Goal: Transaction & Acquisition: Purchase product/service

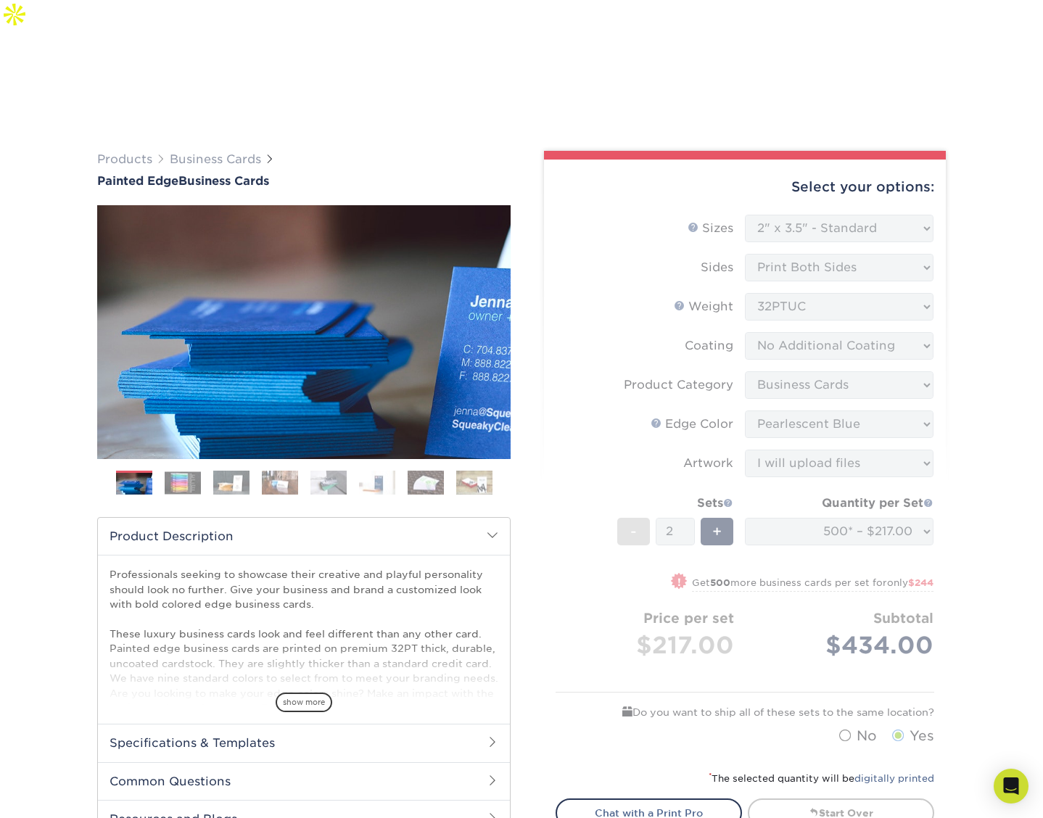
select select "2.00x3.50"
select select "3b5148f1-0588-4f88-a218-97bcfdce65c1"
select select "211cd225-22d2-46f5-b9be-c5fa0d34557d"
select select "upload"
select select "500* – $217.00"
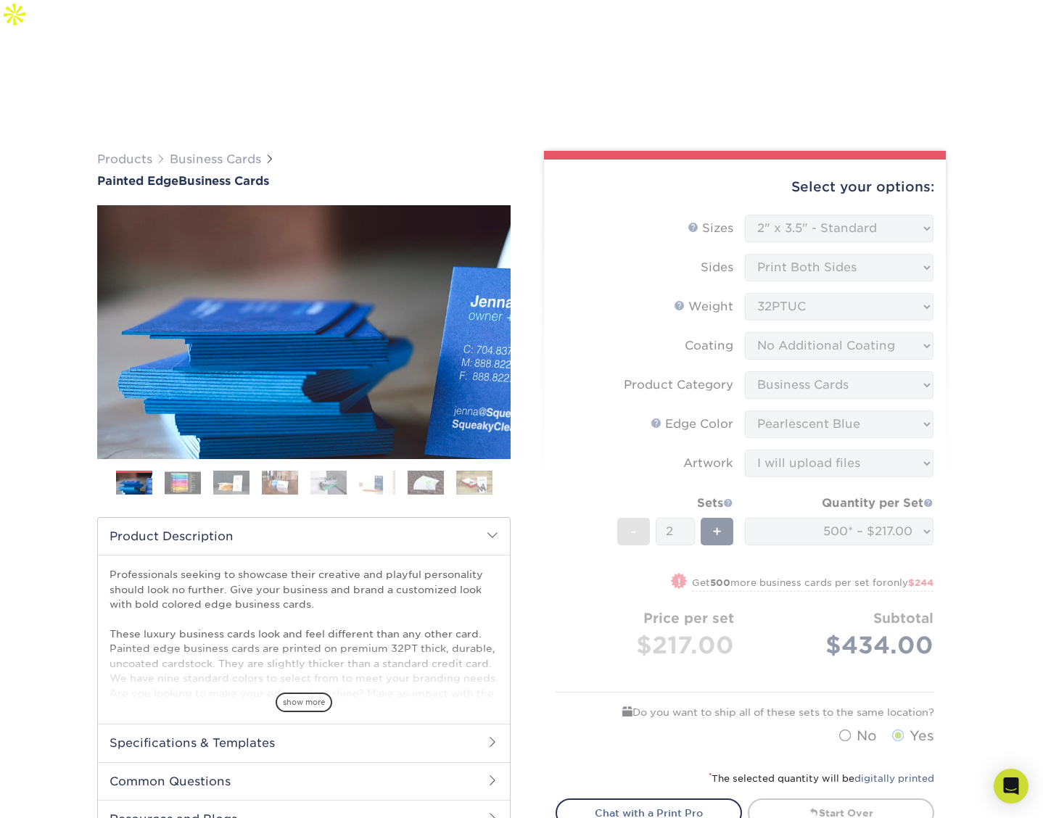
select select "31d45b01-d4a6-4b39-b84d-4391606115ca"
select select "286682"
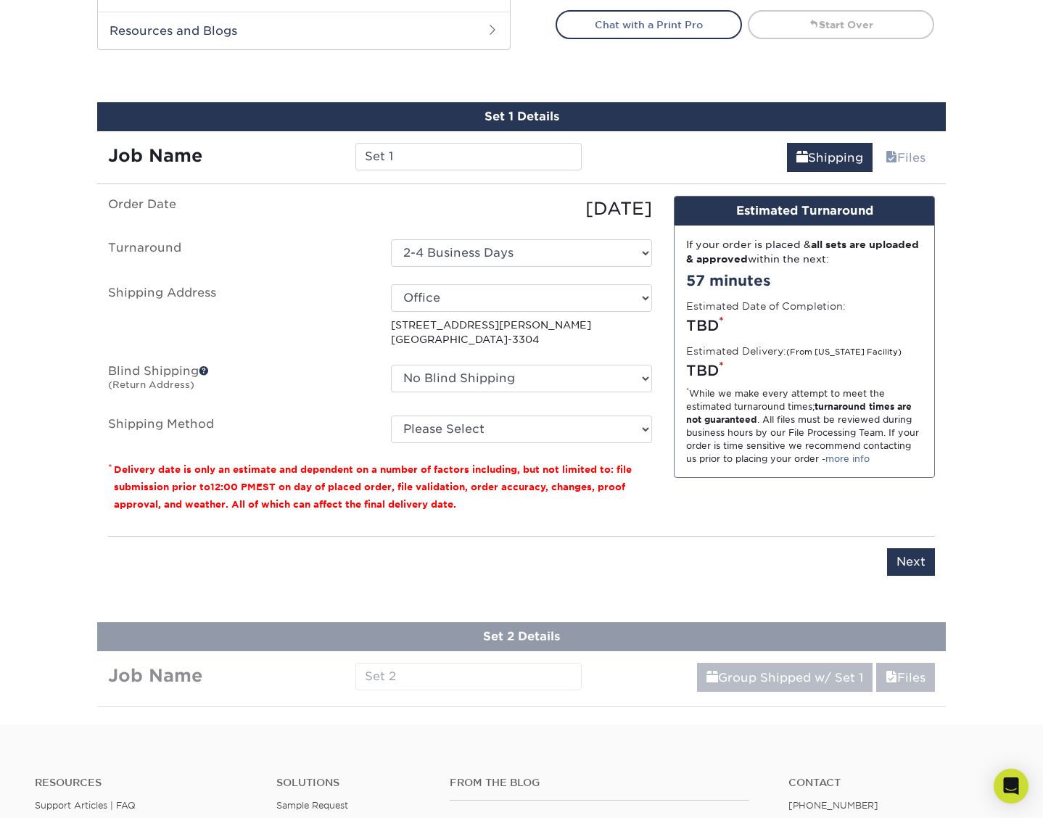
scroll to position [663, 0]
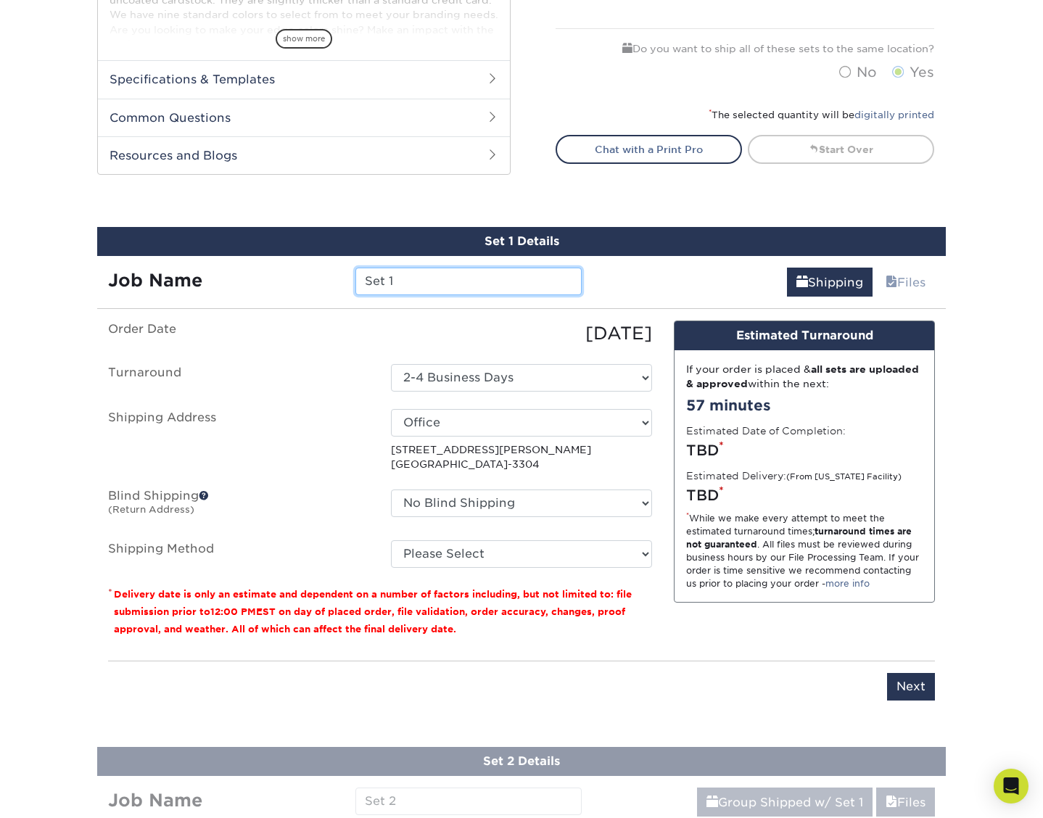
click at [381, 268] on input "Set 1" at bounding box center [467, 282] width 225 height 28
drag, startPoint x: 404, startPoint y: 257, endPoint x: 327, endPoint y: 249, distance: 77.3
click at [327, 268] on div "Job Name Set 1" at bounding box center [344, 282] width 495 height 28
type input "AL"
click at [896, 673] on input "Next" at bounding box center [911, 687] width 48 height 28
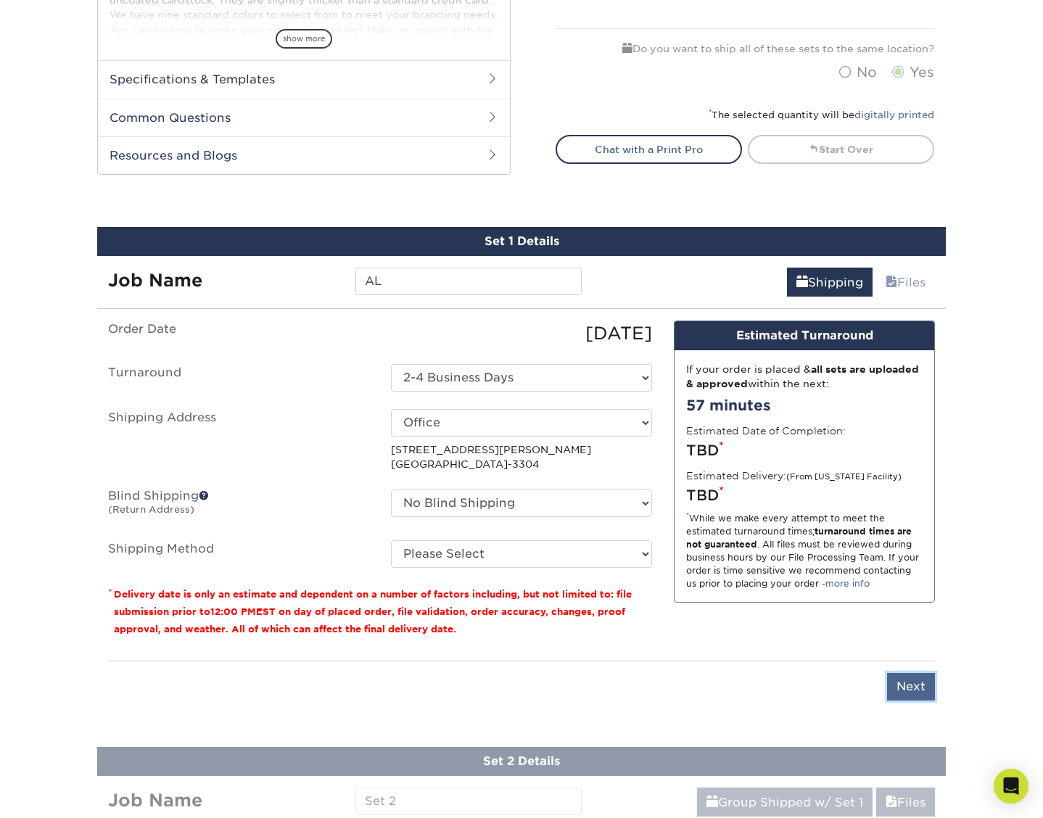
type input "Next"
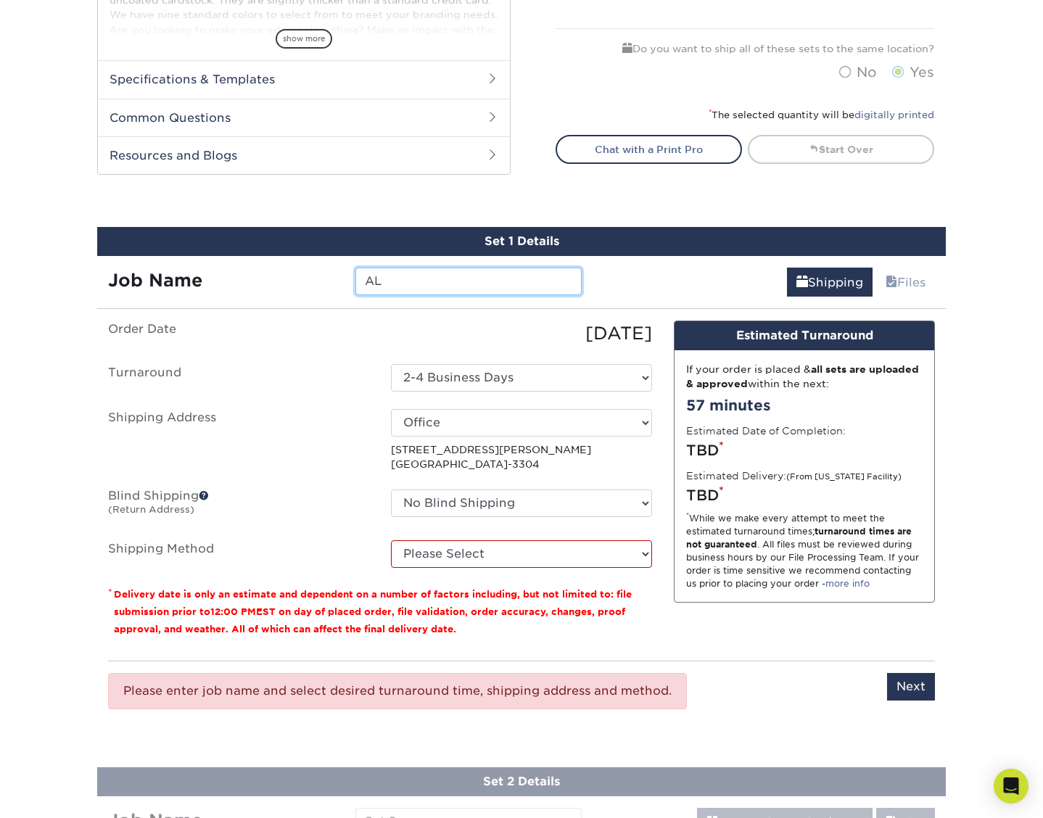
click at [397, 268] on input "AL" at bounding box center [467, 282] width 225 height 28
click at [472, 540] on select "Please Select Ground Shipping (+$15.86) 3 Day Shipping Service (+$19.43) 2 Day …" at bounding box center [521, 554] width 261 height 28
select select "13"
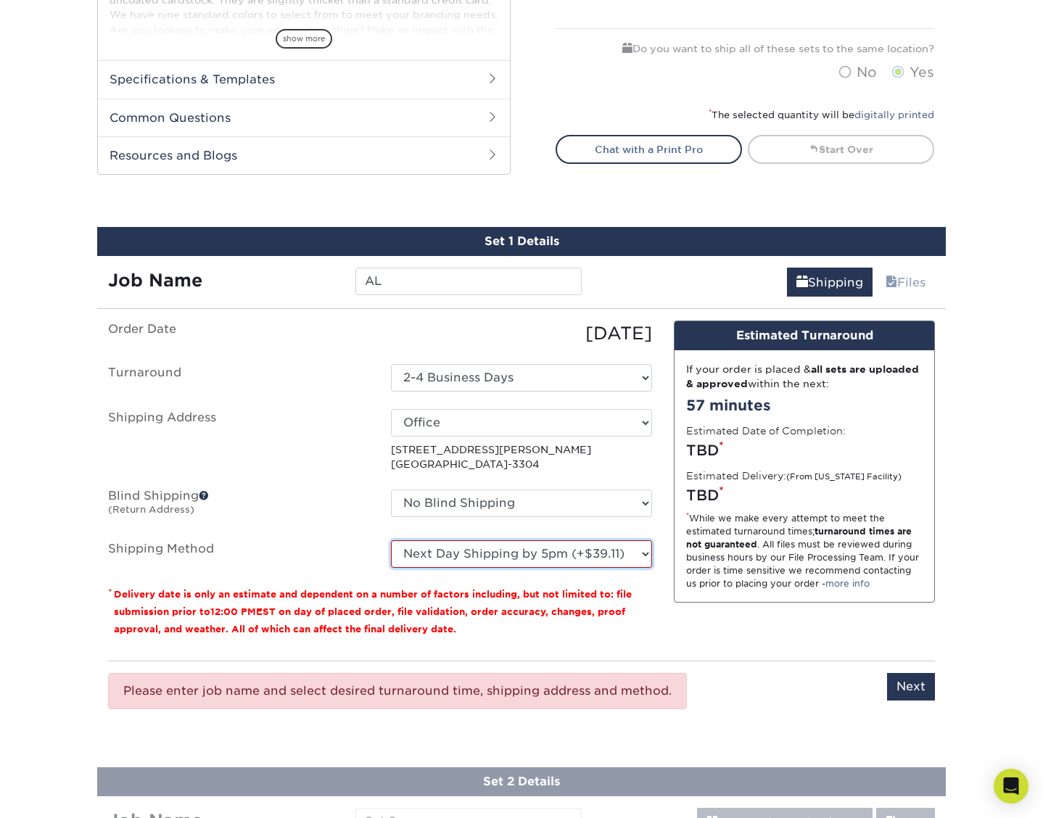
click at [391, 540] on select "Please Select Ground Shipping (+$15.86) 3 Day Shipping Service (+$19.43) 2 Day …" at bounding box center [521, 554] width 261 height 28
click at [299, 450] on ul "Order Date [DATE] [GEOGRAPHIC_DATA] Select One 2-4 Business Days Shipping Addre…" at bounding box center [380, 443] width 544 height 247
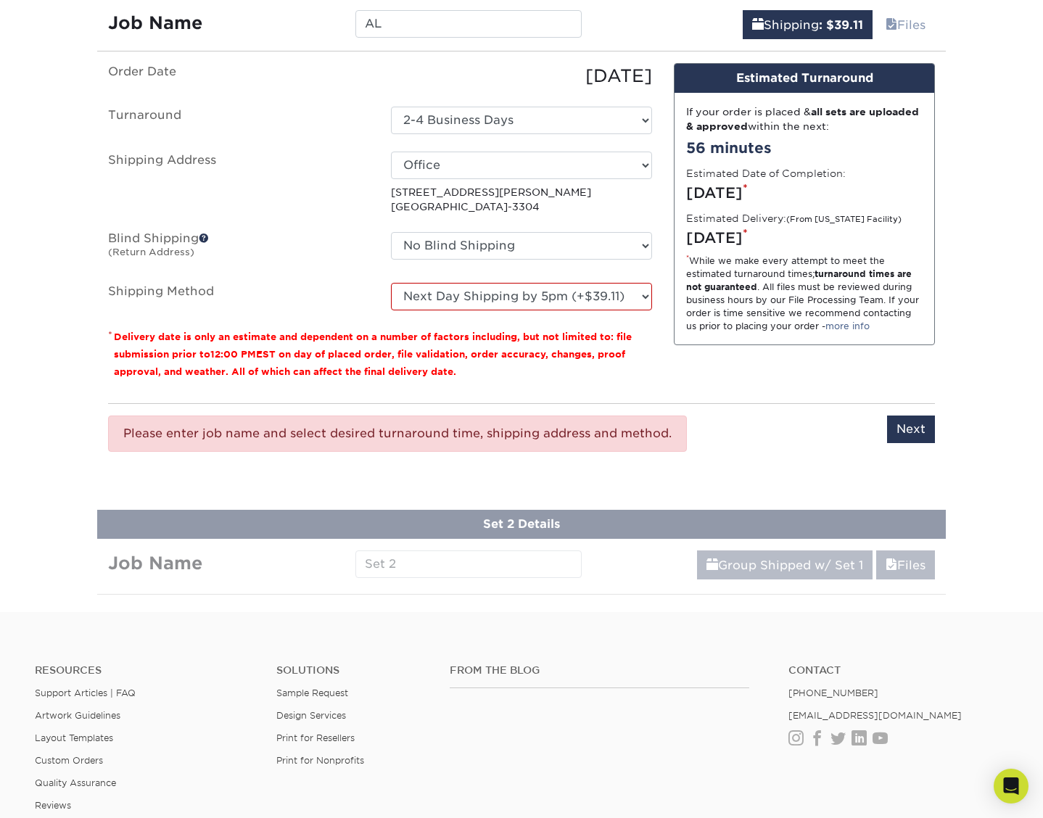
scroll to position [953, 0]
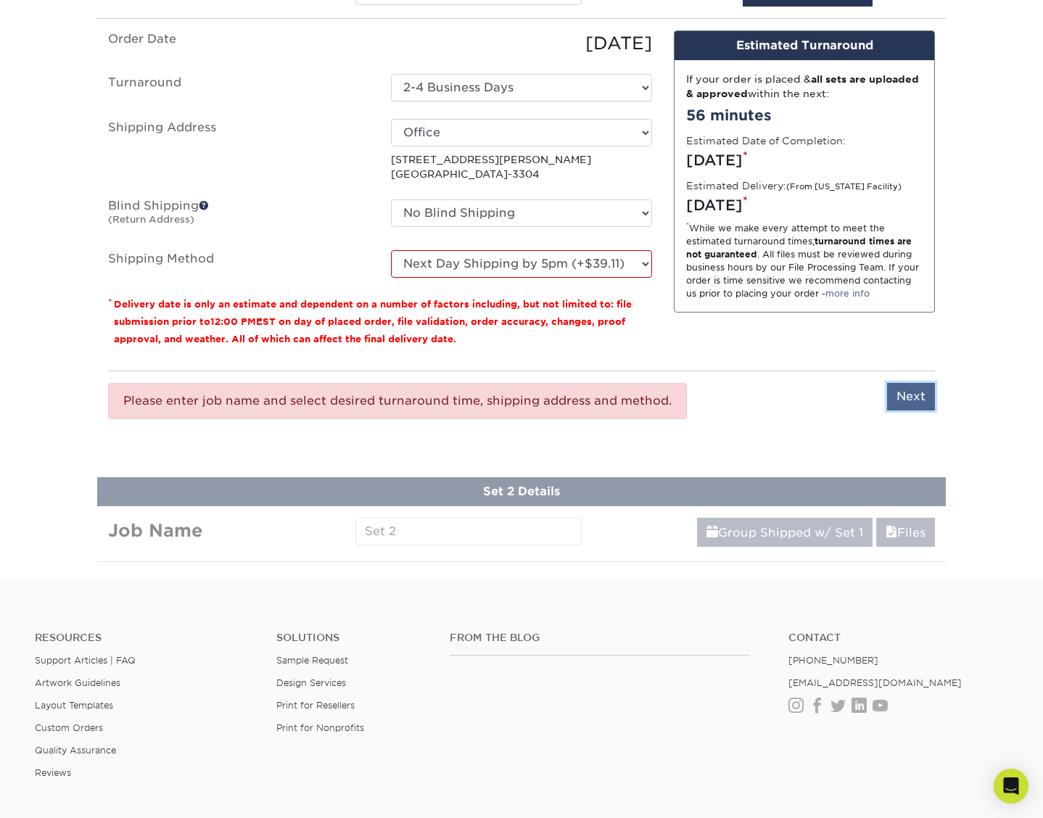
click at [912, 383] on input "Next" at bounding box center [911, 397] width 48 height 28
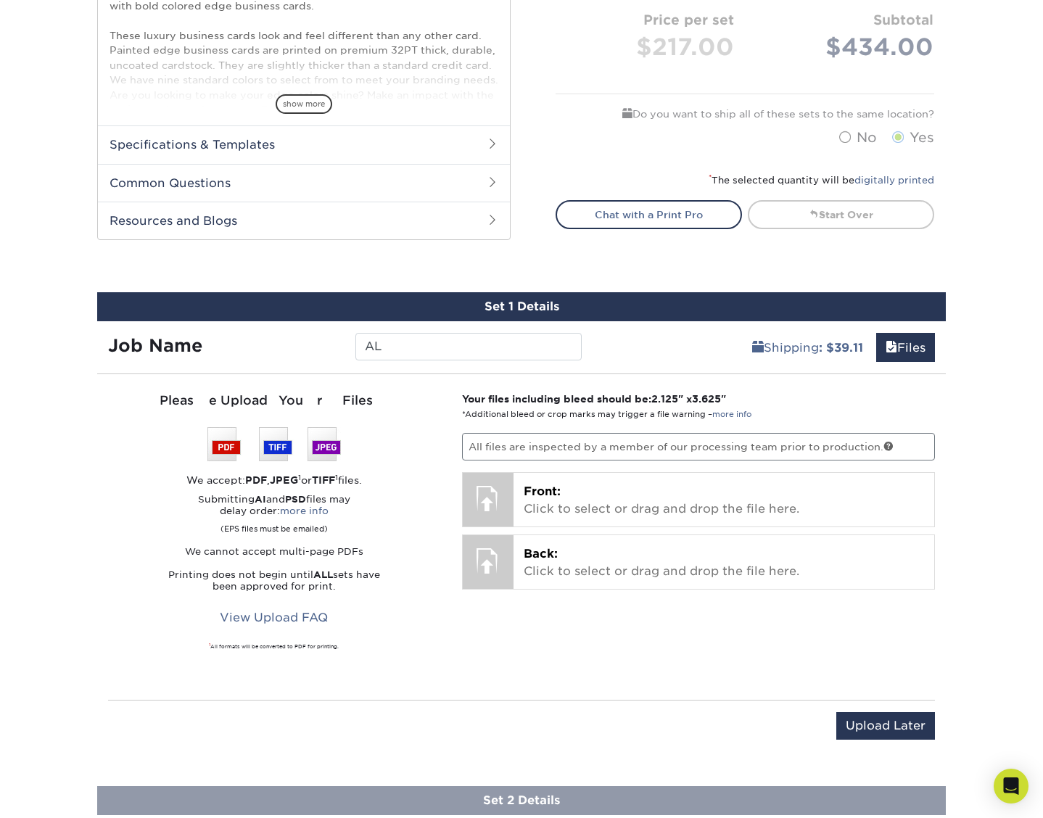
scroll to position [591, 0]
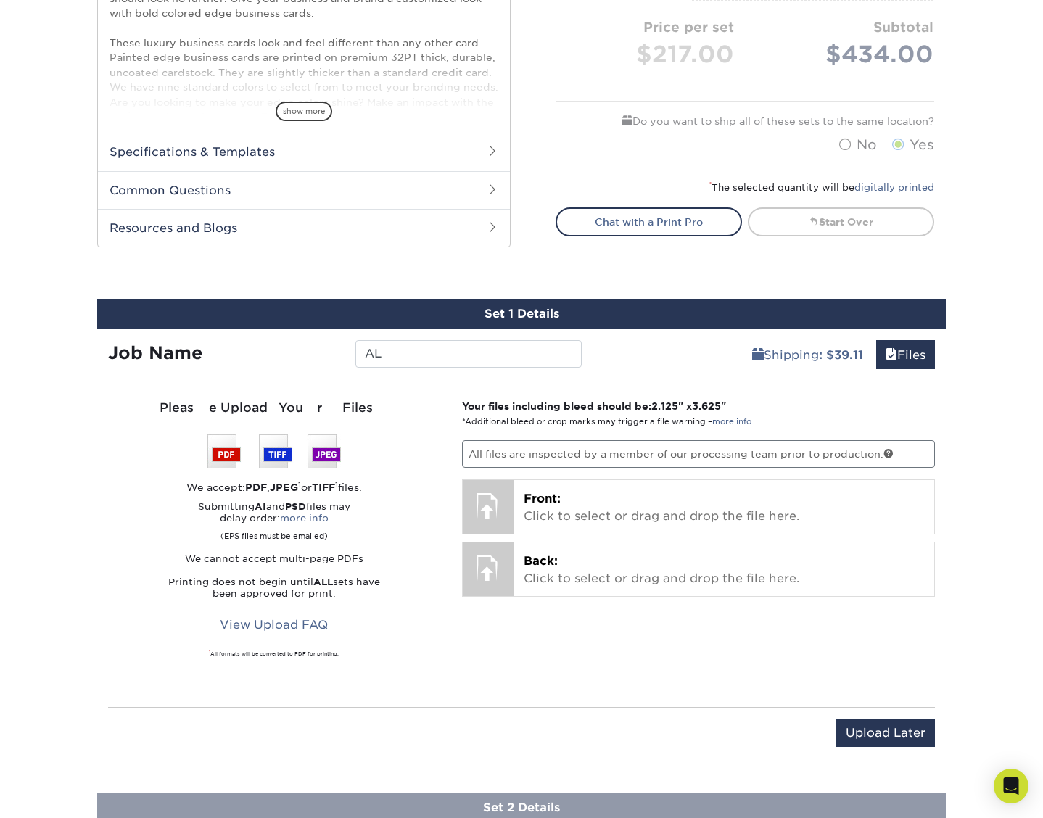
click at [1022, 402] on div "Products Business Cards Painted Edge Business Cards Previous Next" at bounding box center [521, 213] width 1043 height 1364
